Goal: Transaction & Acquisition: Purchase product/service

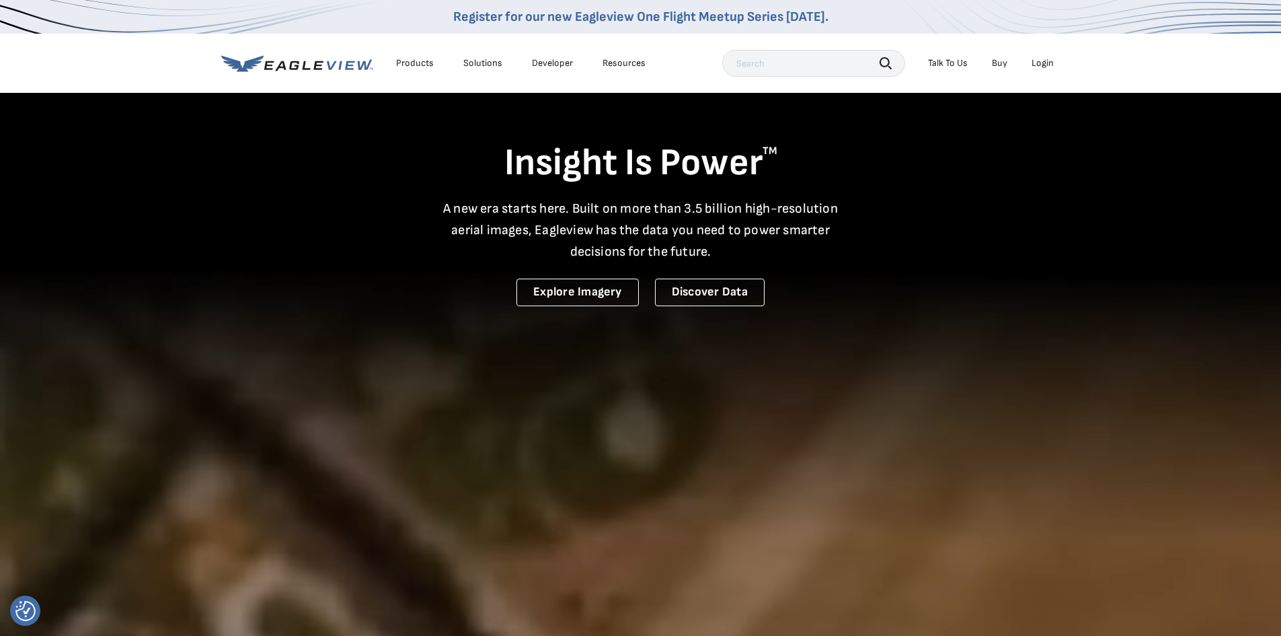
click at [1042, 58] on div "Login" at bounding box center [1043, 63] width 22 height 12
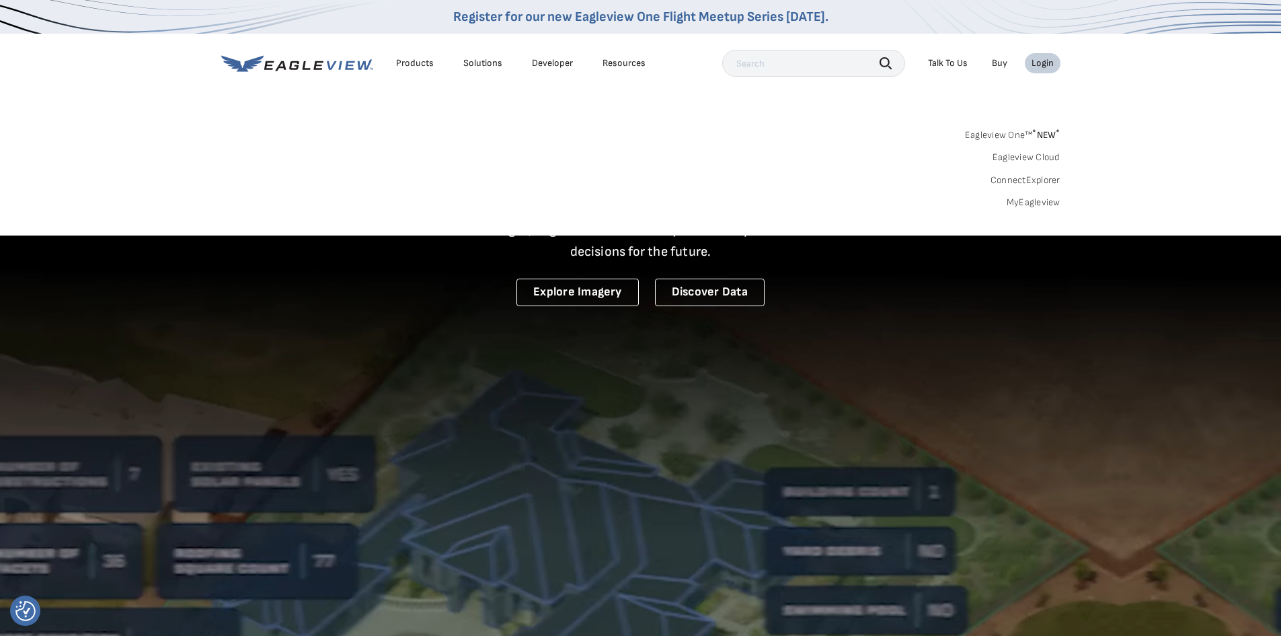
click at [1018, 205] on link "MyEagleview" at bounding box center [1034, 202] width 54 height 12
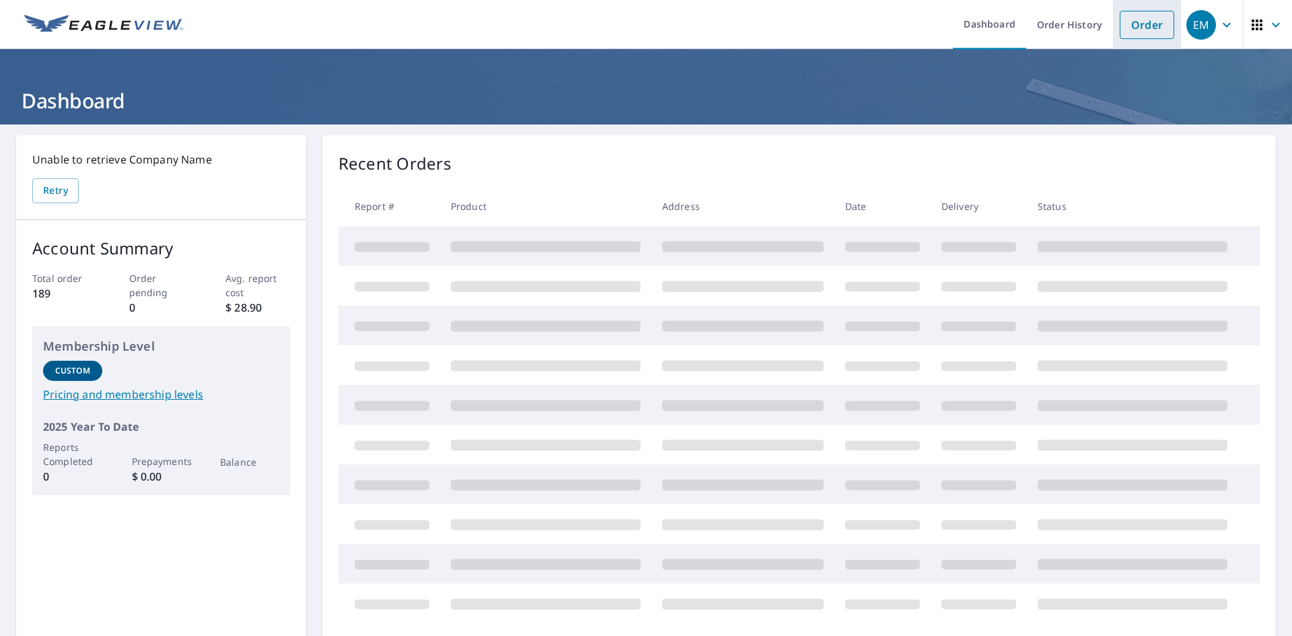
click at [1136, 24] on link "Order" at bounding box center [1146, 25] width 54 height 28
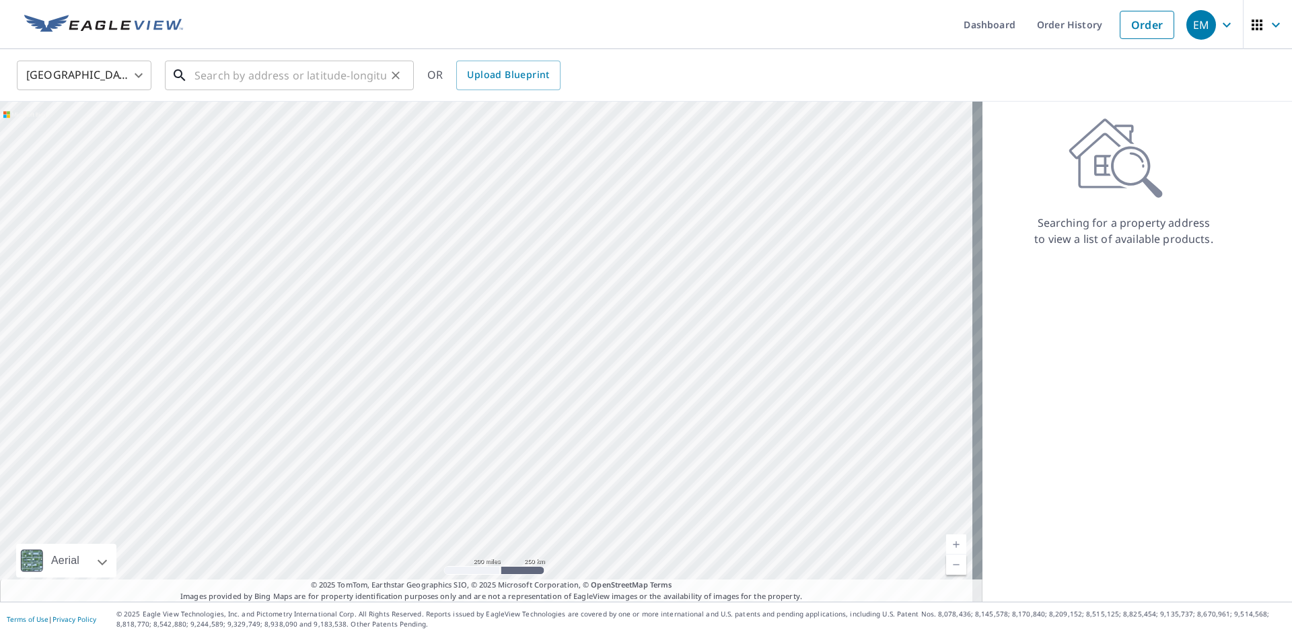
click at [236, 69] on input "text" at bounding box center [290, 76] width 192 height 38
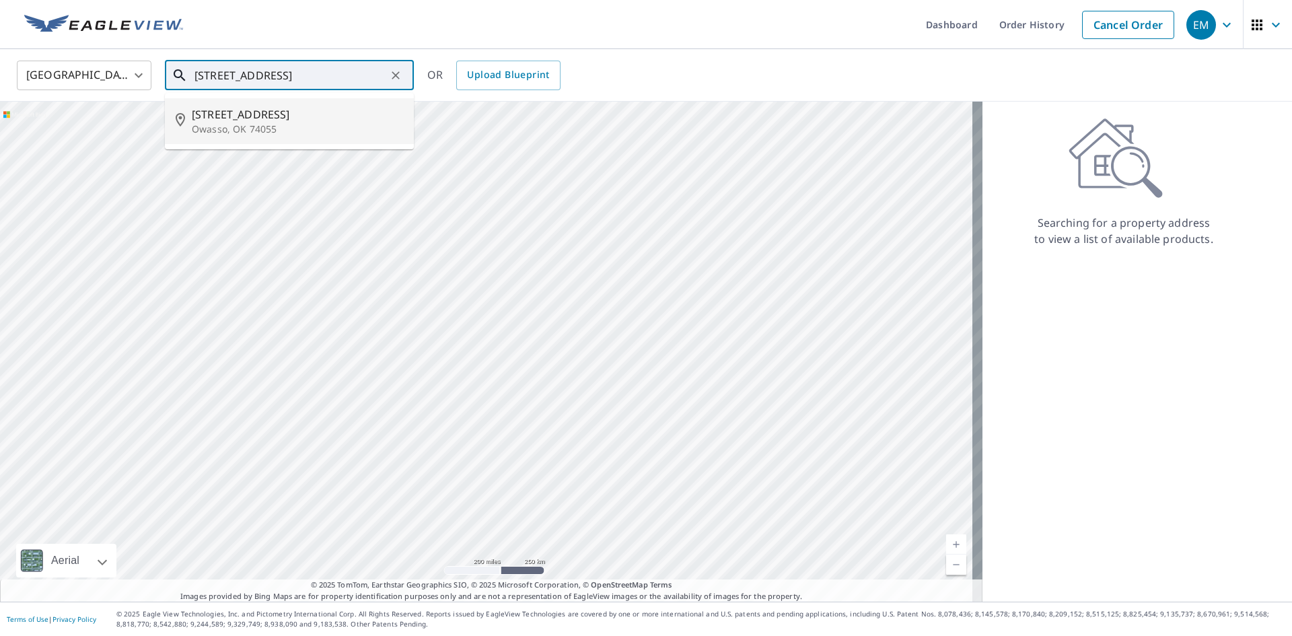
click at [241, 122] on p "Owasso, OK 74055" at bounding box center [297, 128] width 211 height 13
type input "8812 N 120th East Ave Owasso, OK 74055"
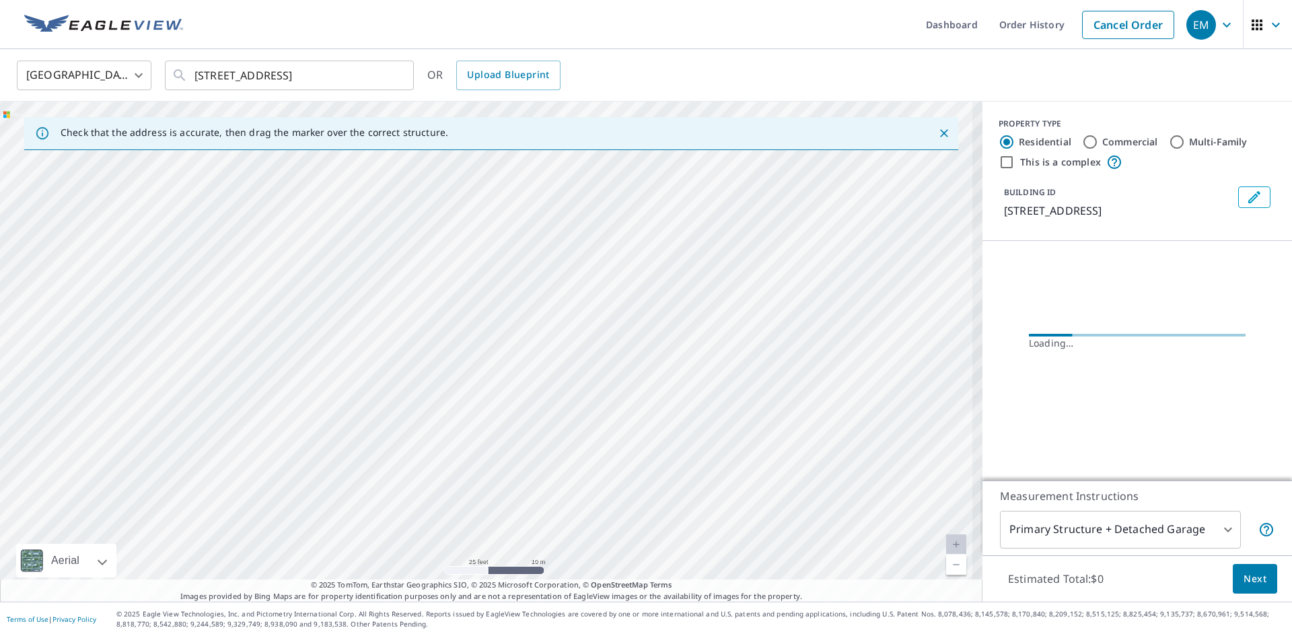
drag, startPoint x: 491, startPoint y: 324, endPoint x: 489, endPoint y: 149, distance: 174.2
click at [489, 142] on div "Check that the address is accurate, then drag the marker over the correct struc…" at bounding box center [491, 352] width 982 height 500
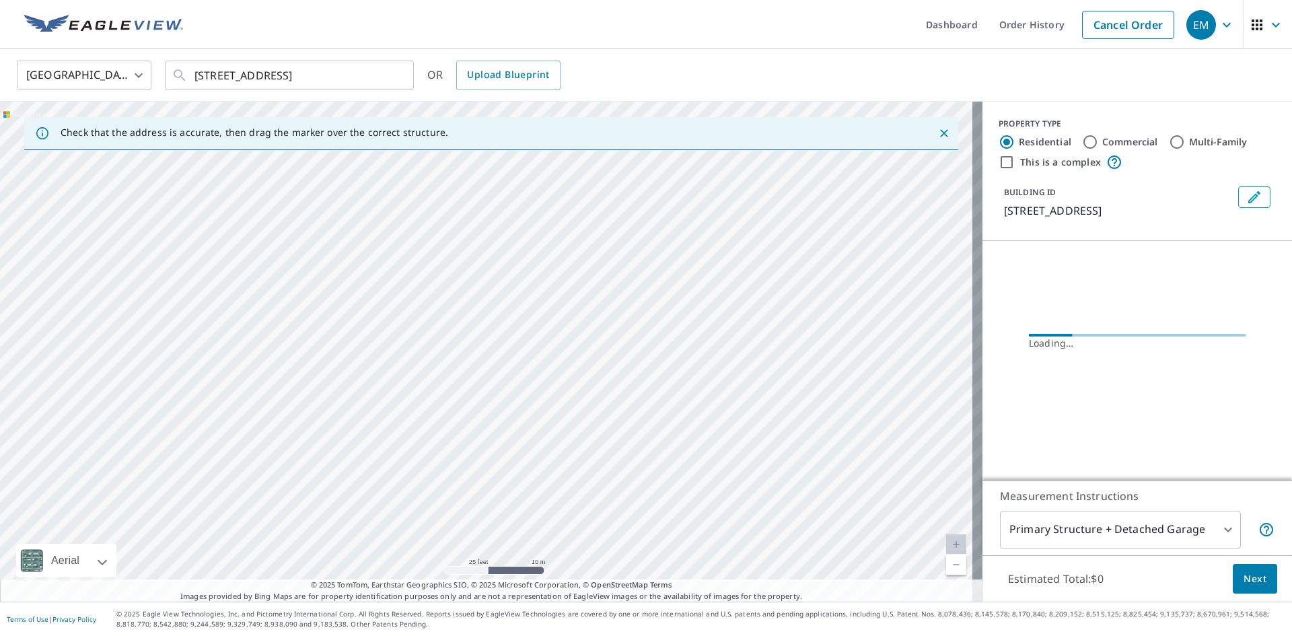
drag, startPoint x: 570, startPoint y: 400, endPoint x: 550, endPoint y: 209, distance: 191.4
click at [550, 211] on div "8812 N 120th East Ave Owasso, OK 74055" at bounding box center [491, 352] width 982 height 500
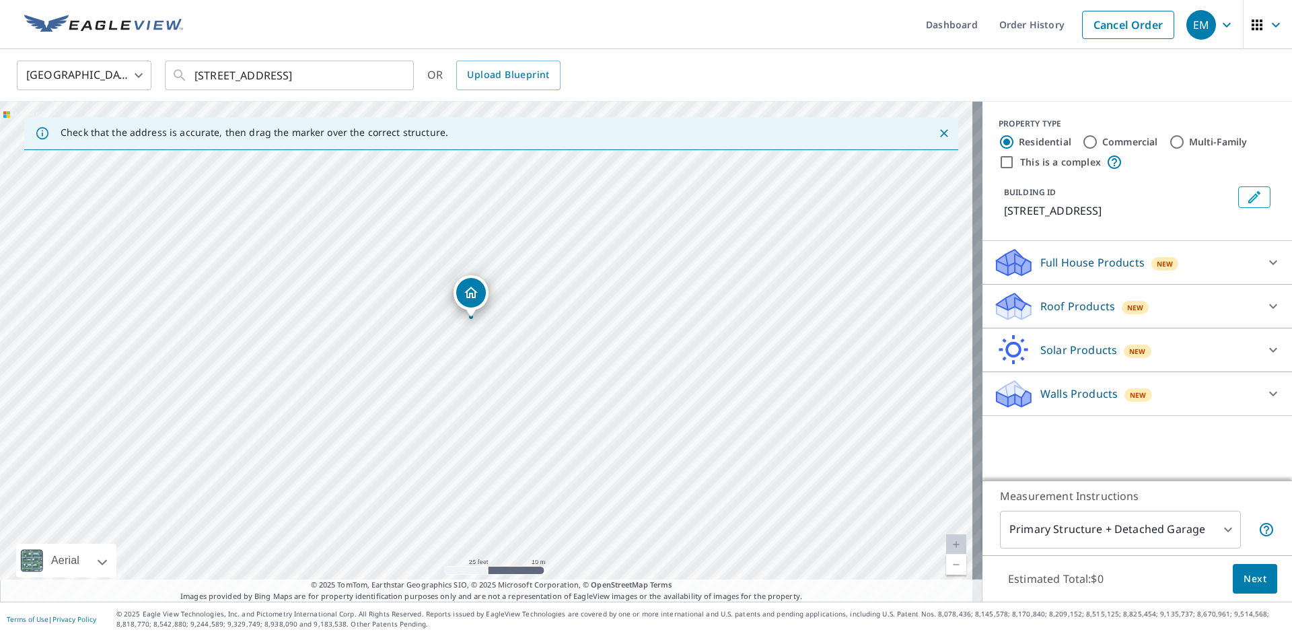
drag, startPoint x: 616, startPoint y: 438, endPoint x: 608, endPoint y: 451, distance: 15.7
click at [608, 451] on div "8812 N 120th East Ave Owasso, OK 74055" at bounding box center [491, 352] width 982 height 500
click at [1082, 303] on p "Roof Products" at bounding box center [1077, 306] width 75 height 16
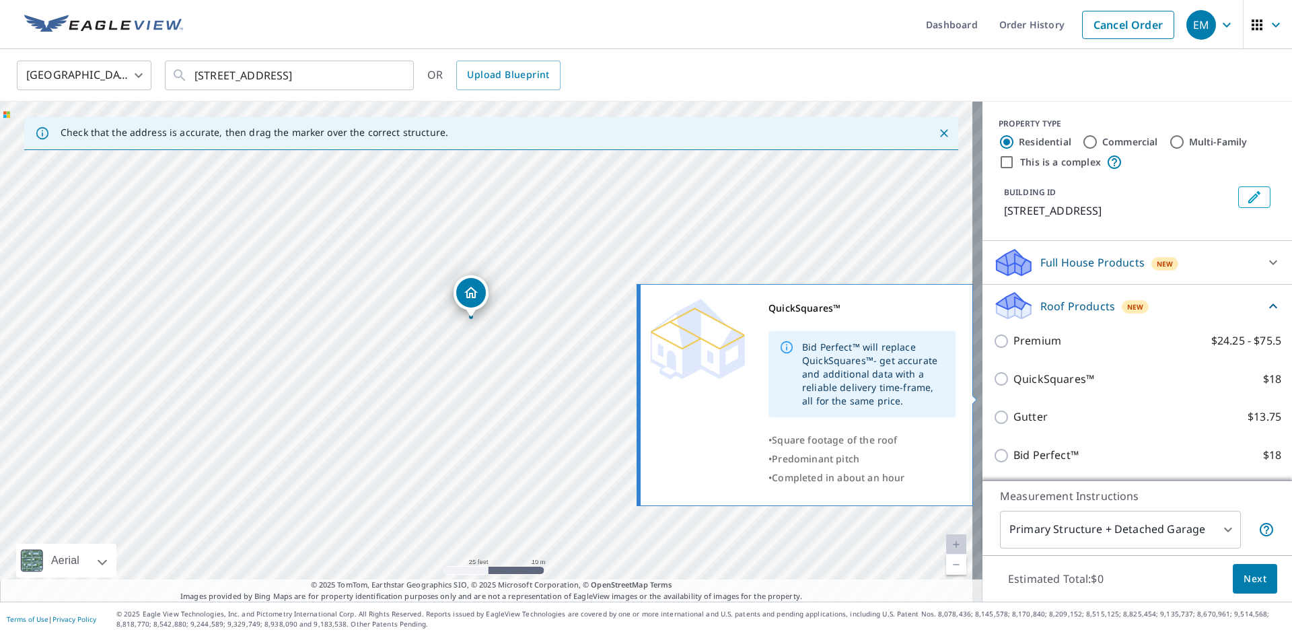
click at [993, 387] on input "QuickSquares™ $18" at bounding box center [1003, 379] width 20 height 16
checkbox input "true"
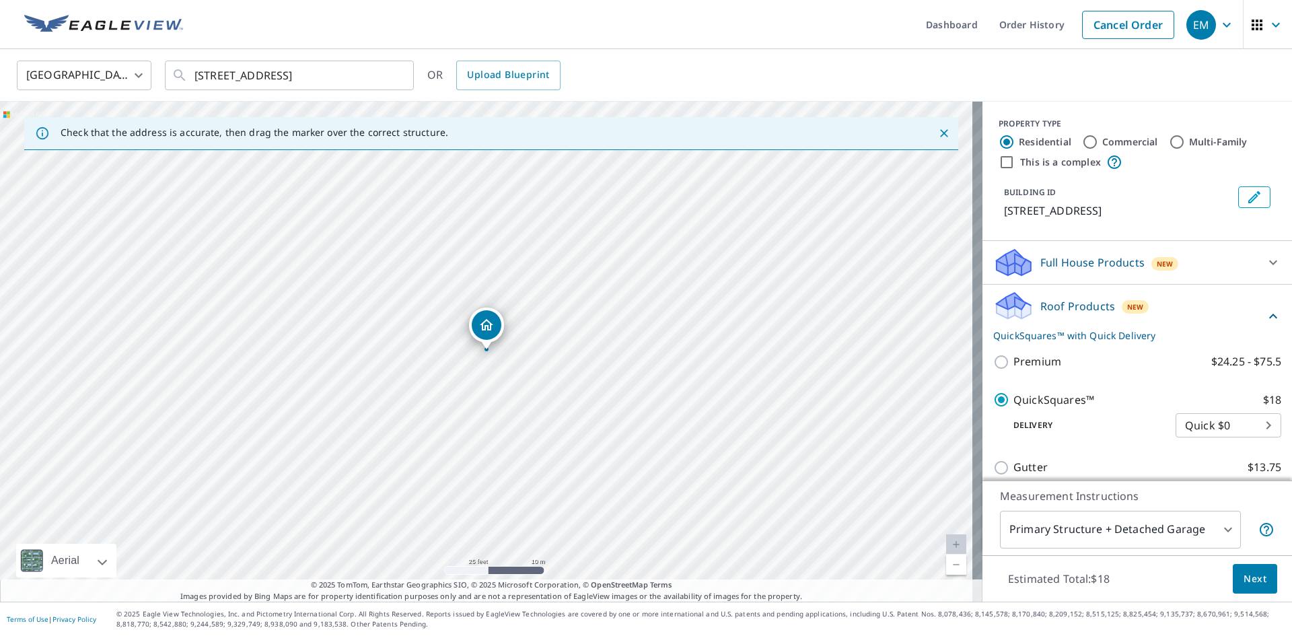
click at [1222, 527] on body "EM EM Dashboard Order History Cancel Order EM United States US ​ 8812 N 120th E…" at bounding box center [646, 318] width 1292 height 636
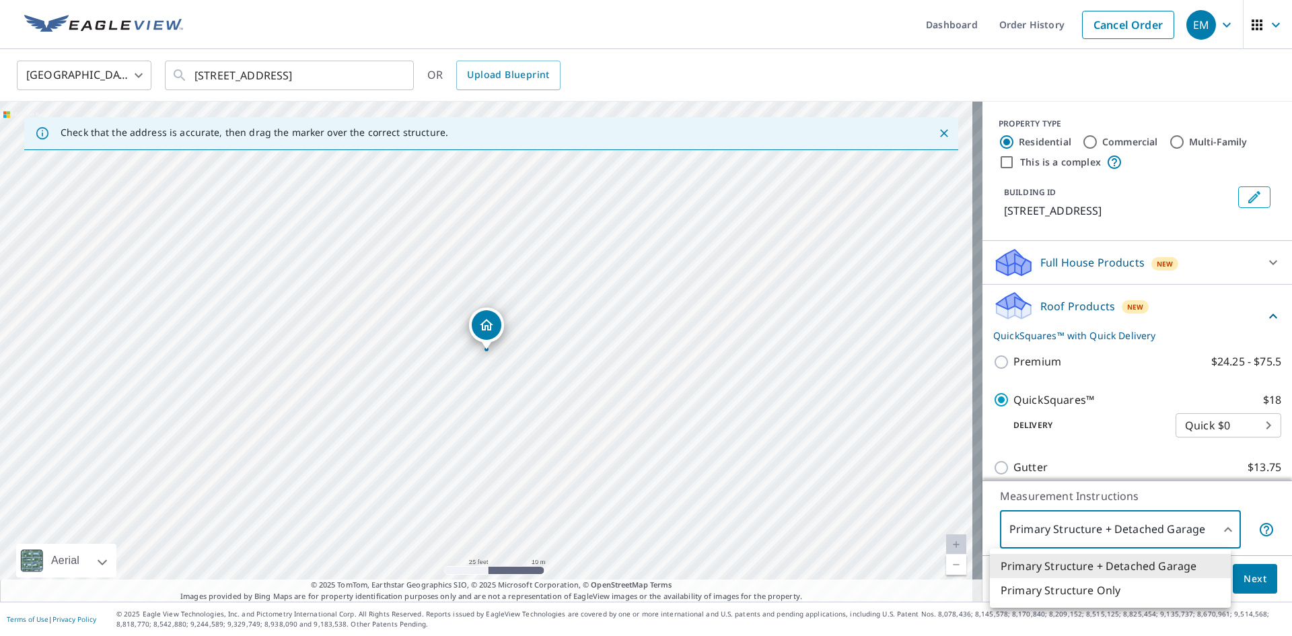
click at [1128, 593] on li "Primary Structure Only" at bounding box center [1110, 590] width 241 height 24
type input "2"
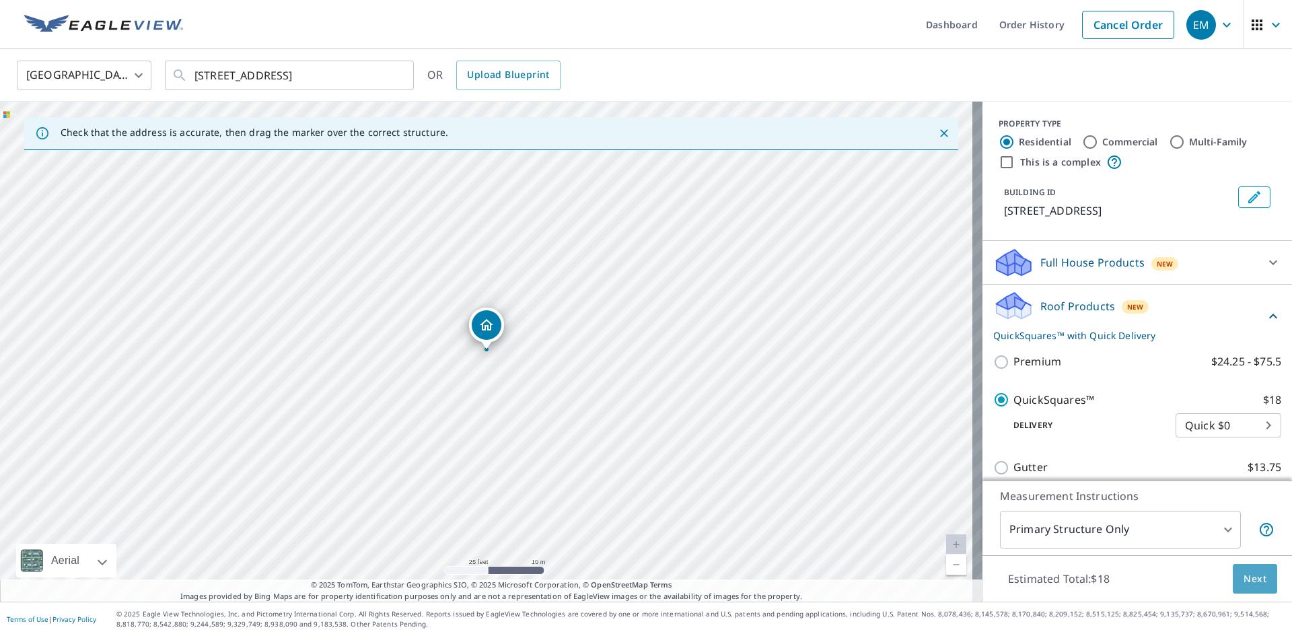
click at [1248, 580] on span "Next" at bounding box center [1254, 578] width 23 height 17
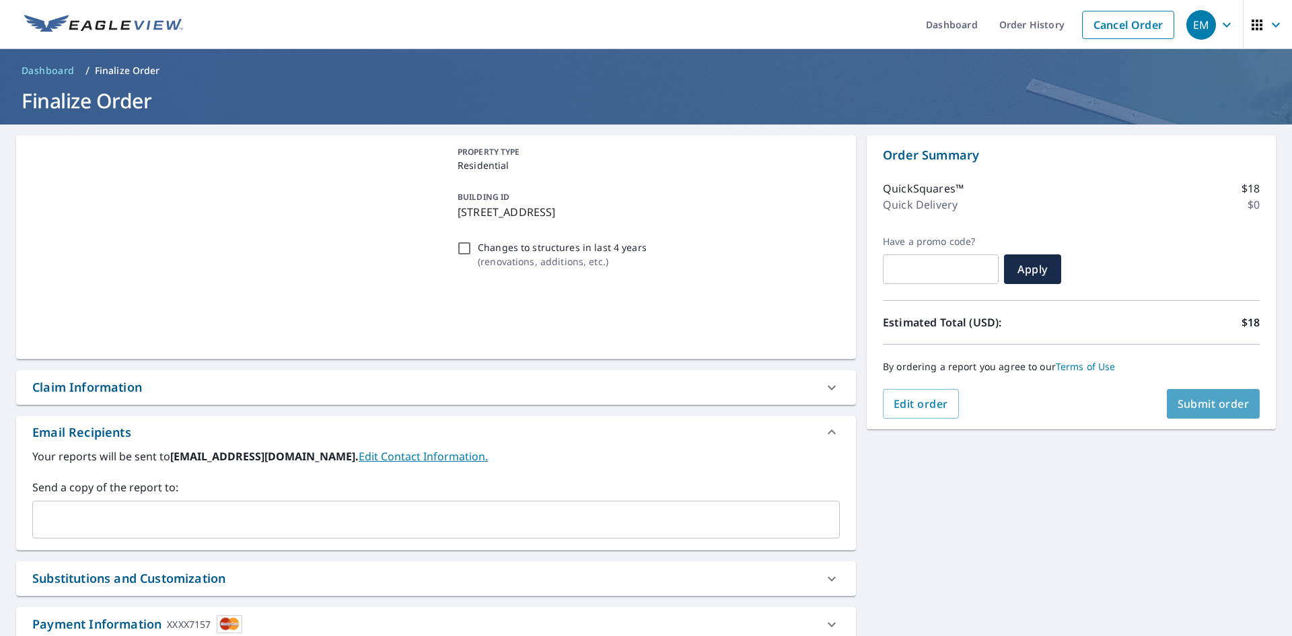
click at [1197, 408] on span "Submit order" at bounding box center [1213, 403] width 72 height 15
checkbox input "true"
